Goal: Task Accomplishment & Management: Use online tool/utility

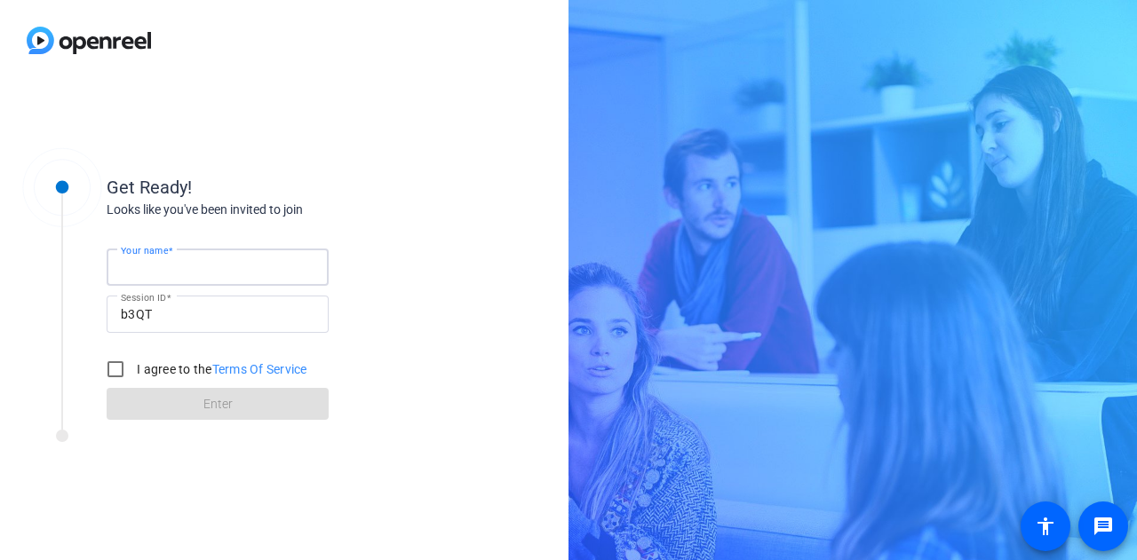
click at [296, 275] on input "Your name" at bounding box center [218, 267] width 194 height 21
type input "Gabby"
click at [169, 362] on label "I agree to the Terms Of Service" at bounding box center [220, 370] width 174 height 18
click at [133, 362] on input "I agree to the Terms Of Service" at bounding box center [116, 370] width 36 height 36
checkbox input "true"
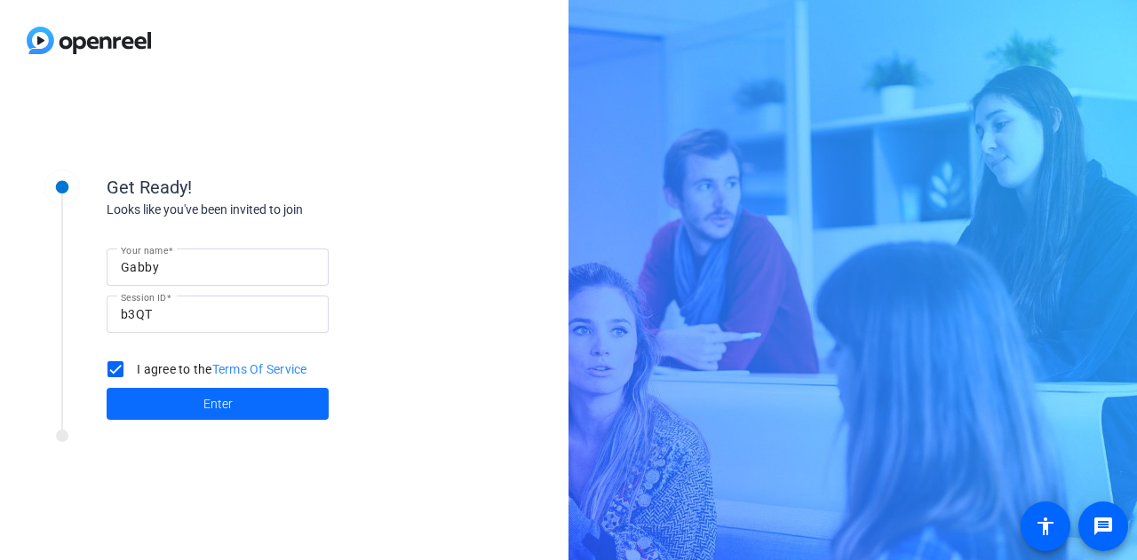
click at [187, 392] on span at bounding box center [218, 404] width 222 height 43
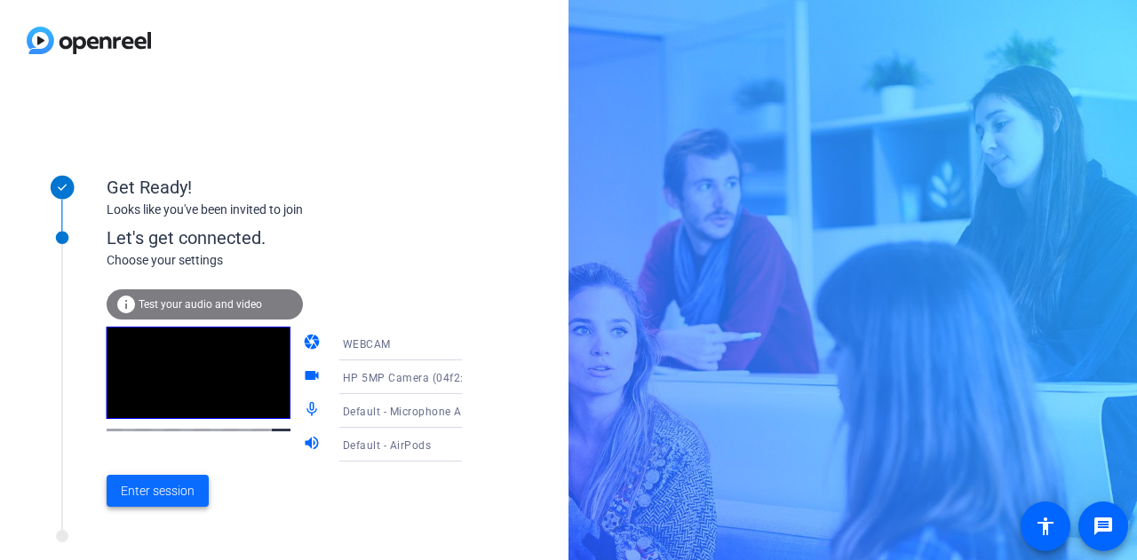
click at [147, 490] on span "Enter session" at bounding box center [158, 491] width 74 height 19
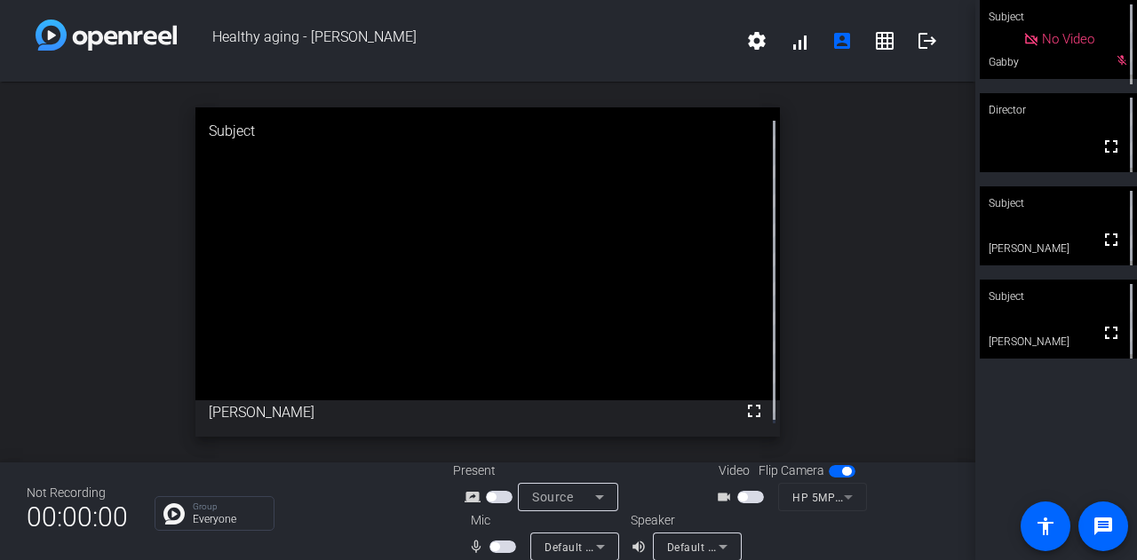
click at [499, 552] on span "button" at bounding box center [502, 547] width 27 height 12
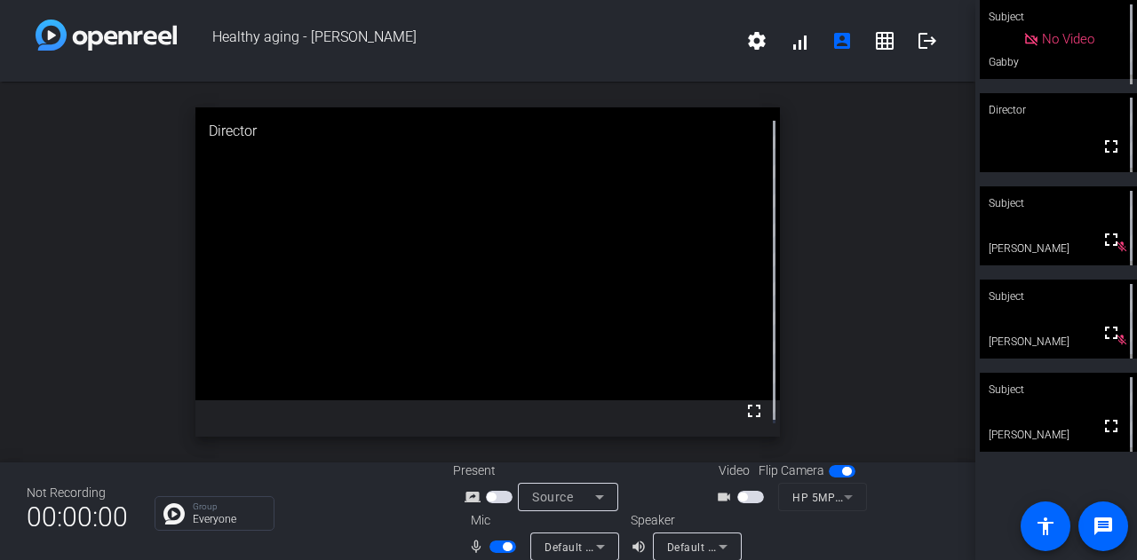
click at [1042, 422] on video at bounding box center [1058, 412] width 157 height 79
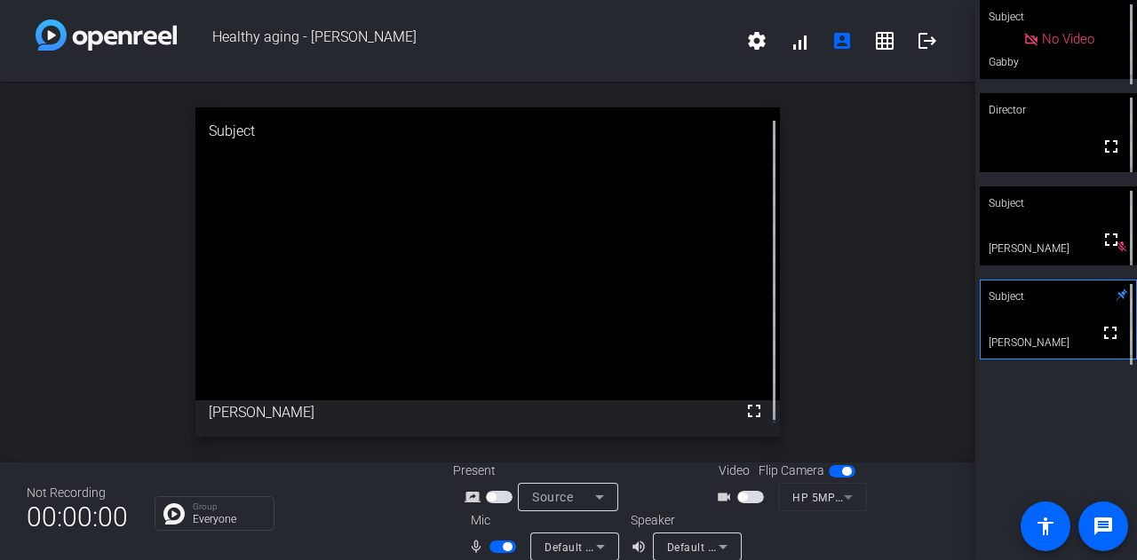
click at [489, 551] on span "button" at bounding box center [502, 547] width 27 height 12
click at [505, 549] on span "button" at bounding box center [502, 547] width 27 height 12
click at [492, 550] on span "button" at bounding box center [502, 547] width 27 height 12
click at [499, 551] on span "button" at bounding box center [502, 547] width 27 height 12
click at [493, 546] on span "button" at bounding box center [502, 547] width 27 height 12
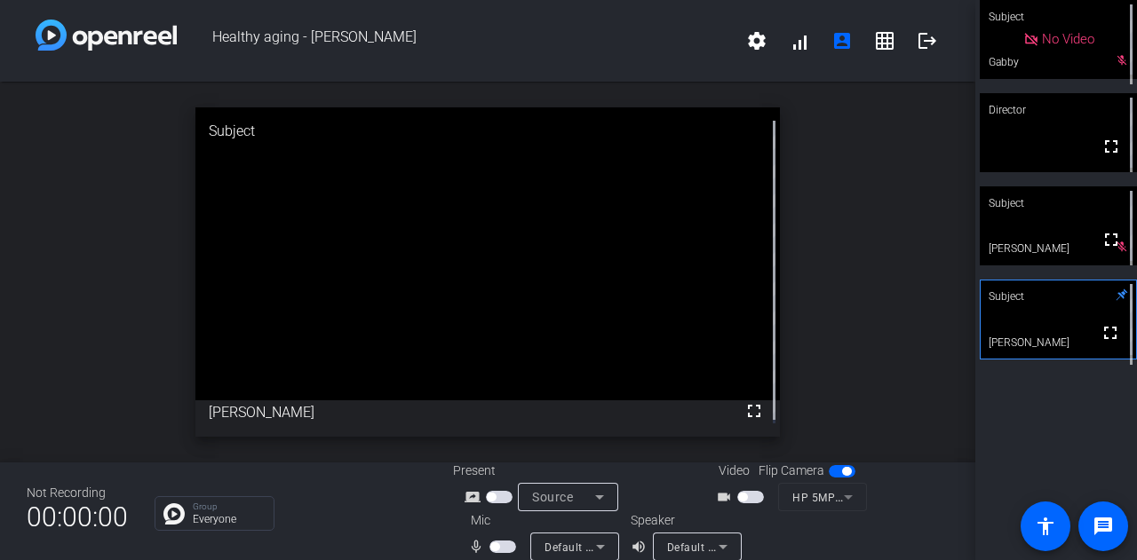
click at [504, 543] on span "button" at bounding box center [502, 547] width 27 height 12
click at [489, 555] on mat-slide-toggle at bounding box center [504, 546] width 30 height 19
click at [491, 547] on span "button" at bounding box center [502, 547] width 27 height 12
click at [1049, 409] on div "Subject No Video Gabby mic_off_outline Director fullscreen mic_off_outline Subj…" at bounding box center [1056, 280] width 162 height 560
click at [503, 546] on span "button" at bounding box center [502, 547] width 27 height 12
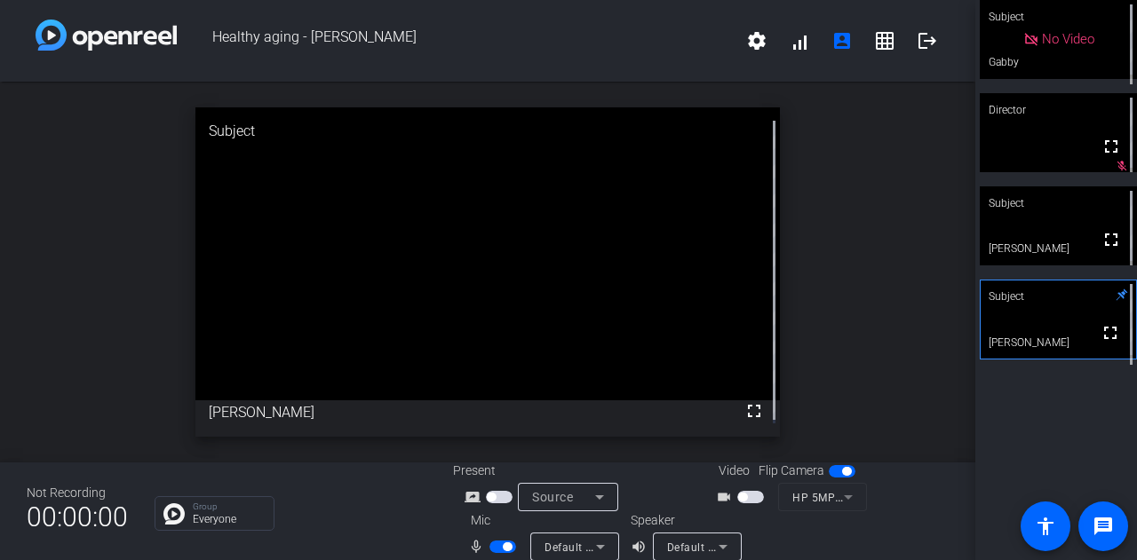
click at [489, 552] on span "button" at bounding box center [502, 547] width 27 height 12
click at [505, 544] on span "button" at bounding box center [502, 547] width 27 height 12
click at [490, 537] on mat-slide-toggle at bounding box center [504, 546] width 30 height 19
click at [492, 543] on span "button" at bounding box center [502, 547] width 27 height 12
click at [501, 545] on span "button" at bounding box center [502, 547] width 27 height 12
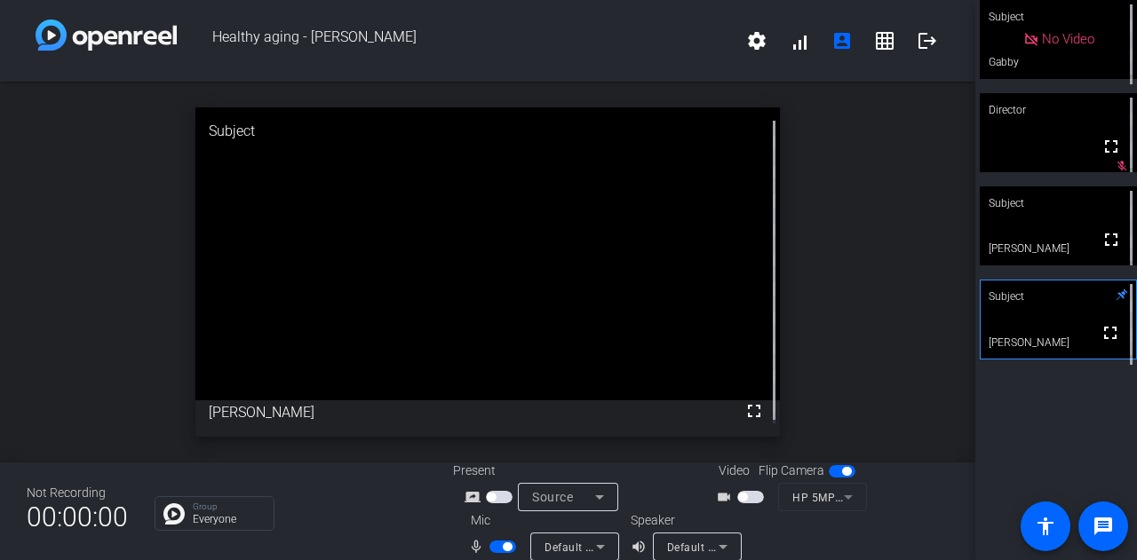
click at [492, 551] on span "button" at bounding box center [502, 547] width 27 height 12
